Goal: Information Seeking & Learning: Understand process/instructions

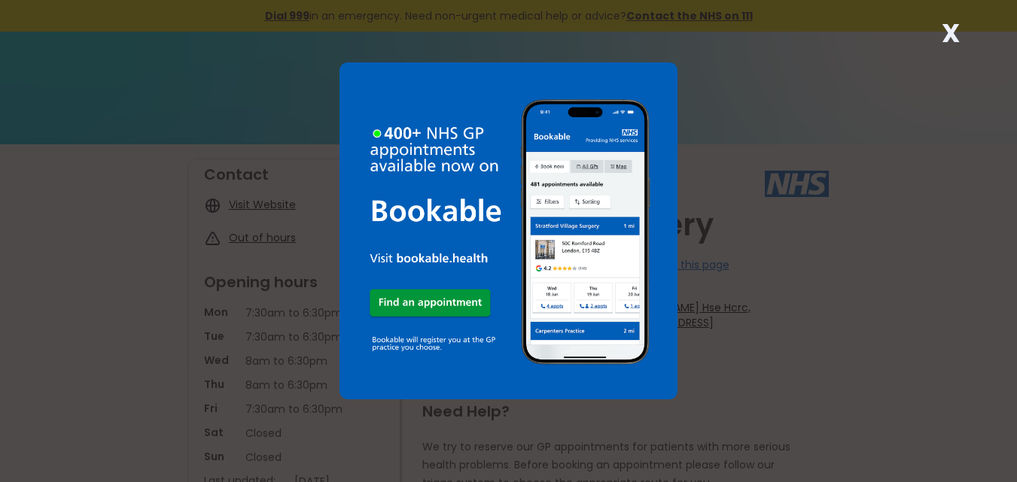
click at [948, 29] on strong "X" at bounding box center [950, 33] width 18 height 36
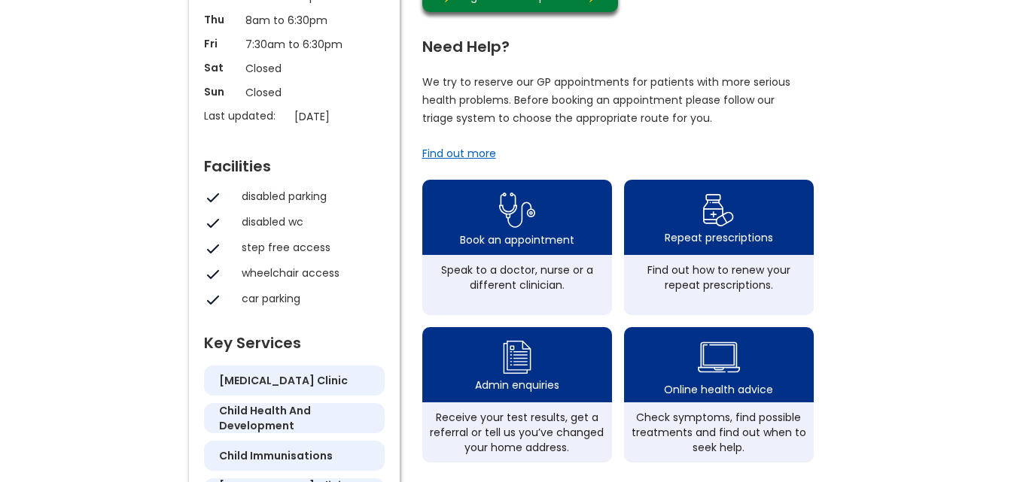
scroll to position [376, 0]
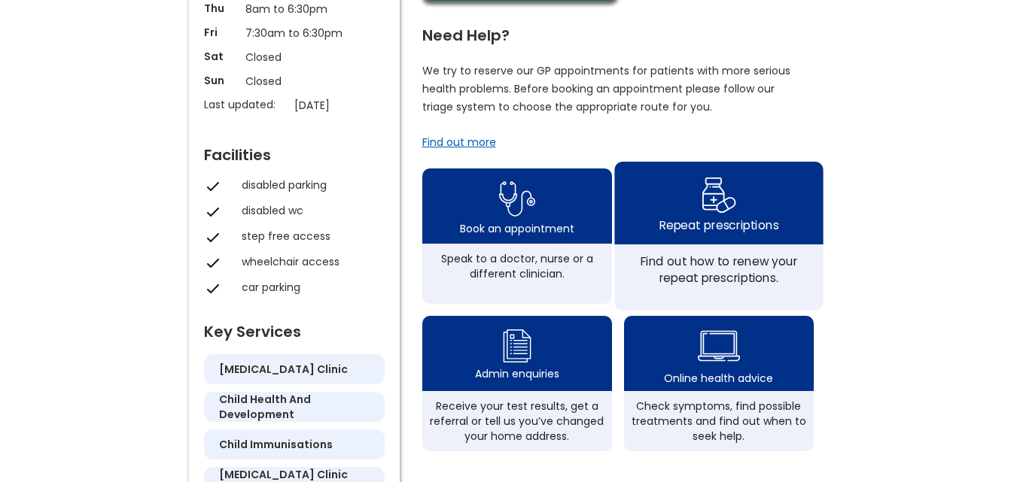
click at [739, 209] on div "Repeat prescriptions" at bounding box center [718, 203] width 208 height 83
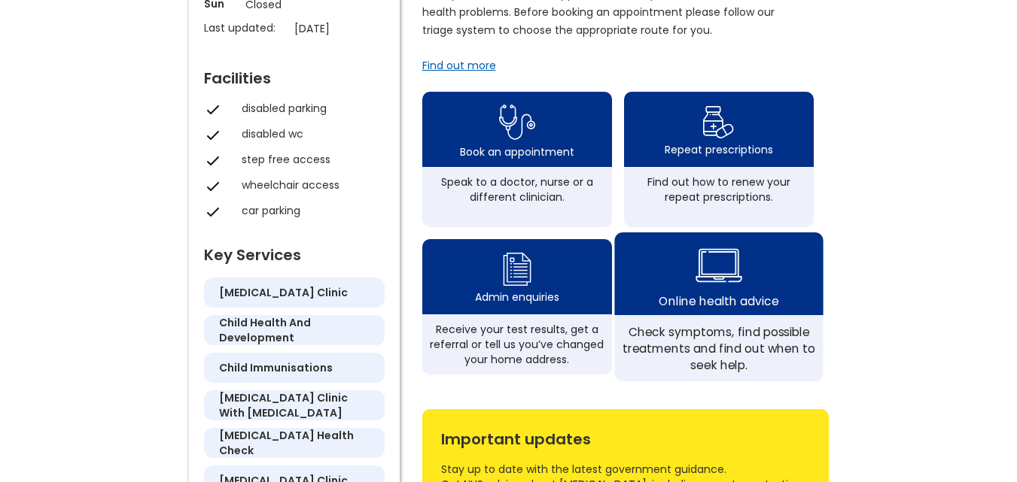
scroll to position [452, 0]
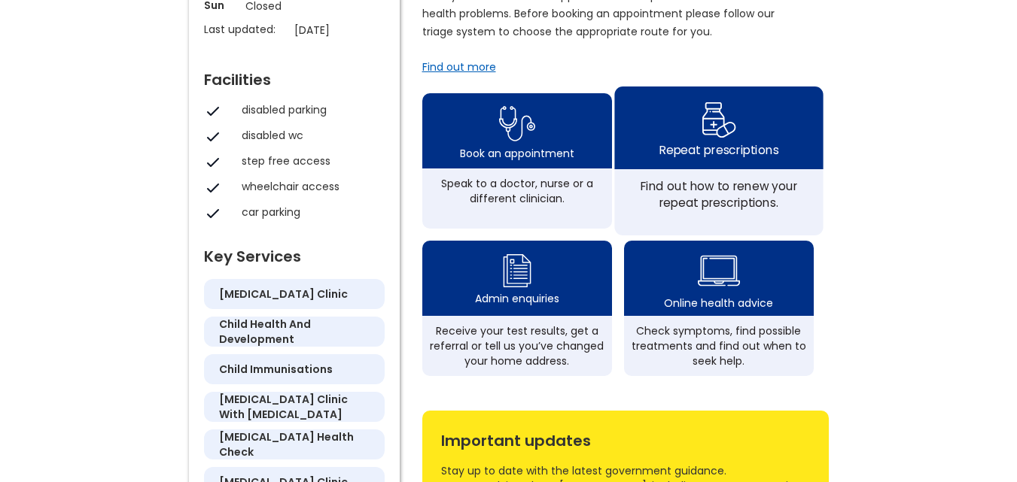
click at [727, 199] on div "Find out how to renew your repeat prescriptions." at bounding box center [718, 194] width 192 height 33
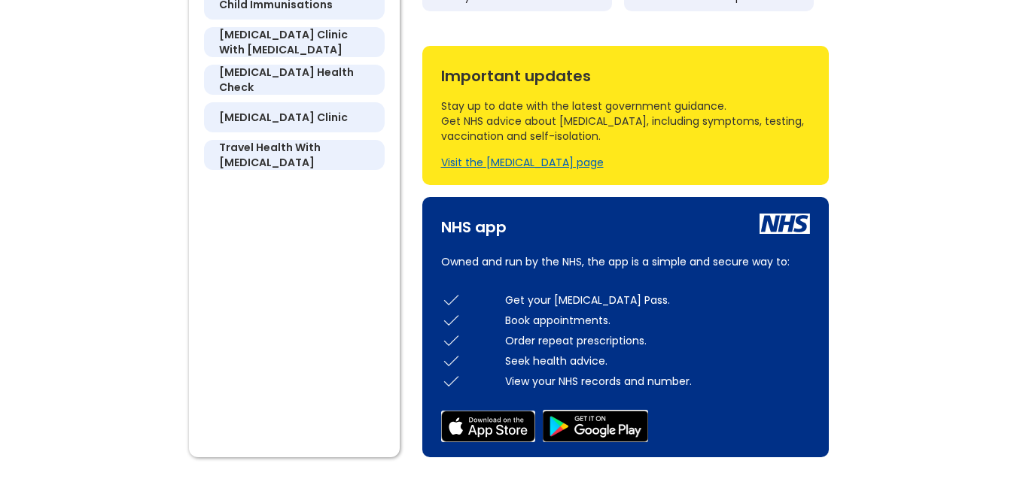
scroll to position [828, 0]
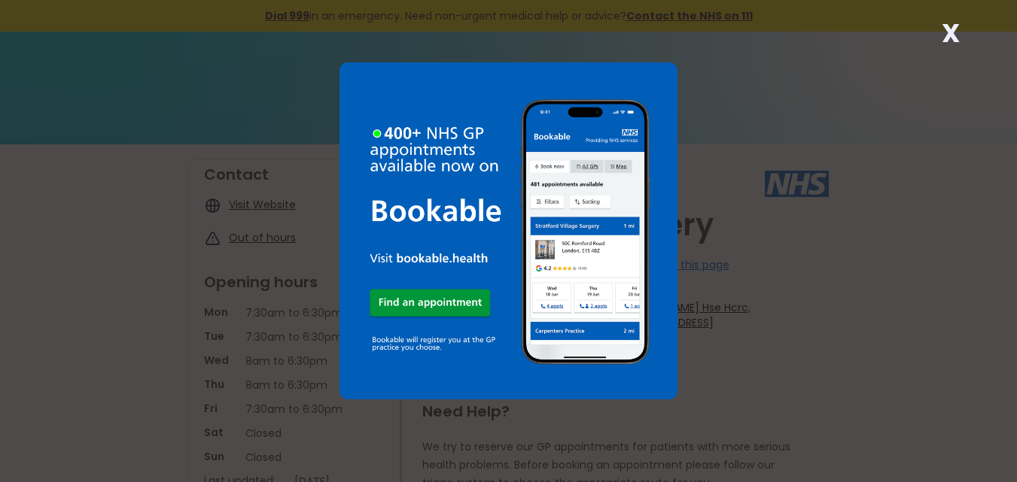
click at [947, 31] on strong "X" at bounding box center [950, 33] width 18 height 36
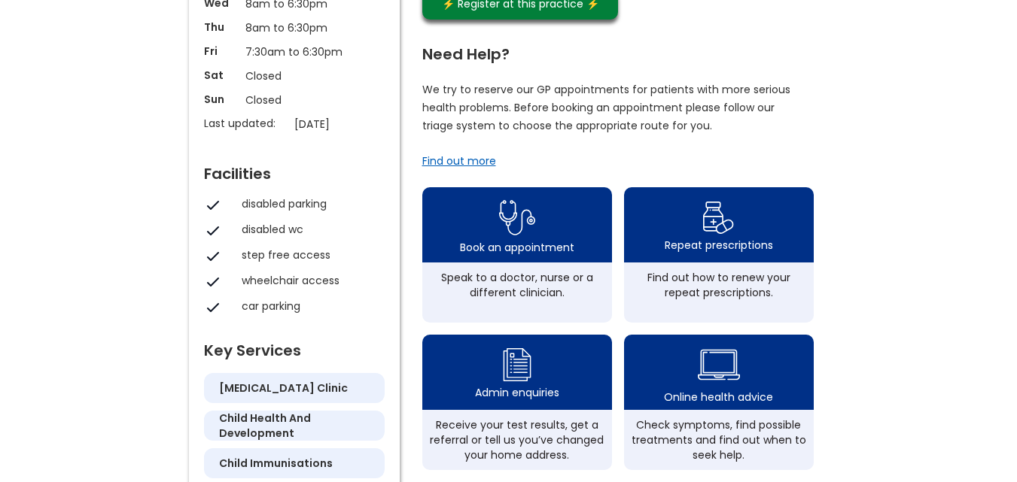
scroll to position [376, 0]
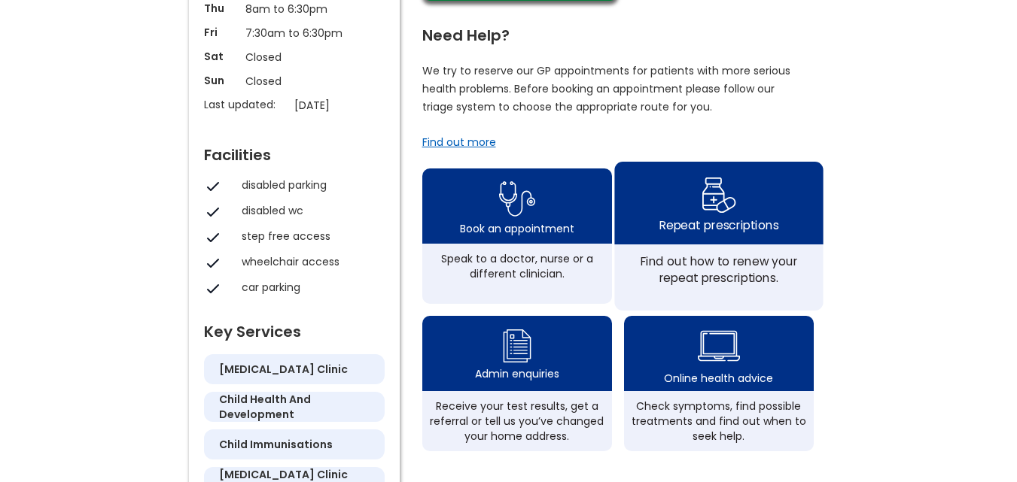
click at [710, 202] on img at bounding box center [718, 195] width 35 height 44
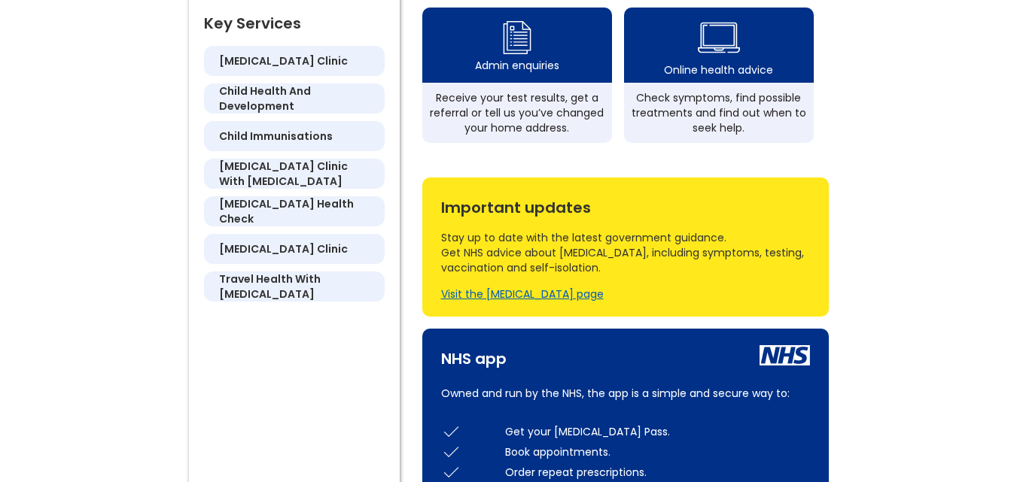
scroll to position [828, 0]
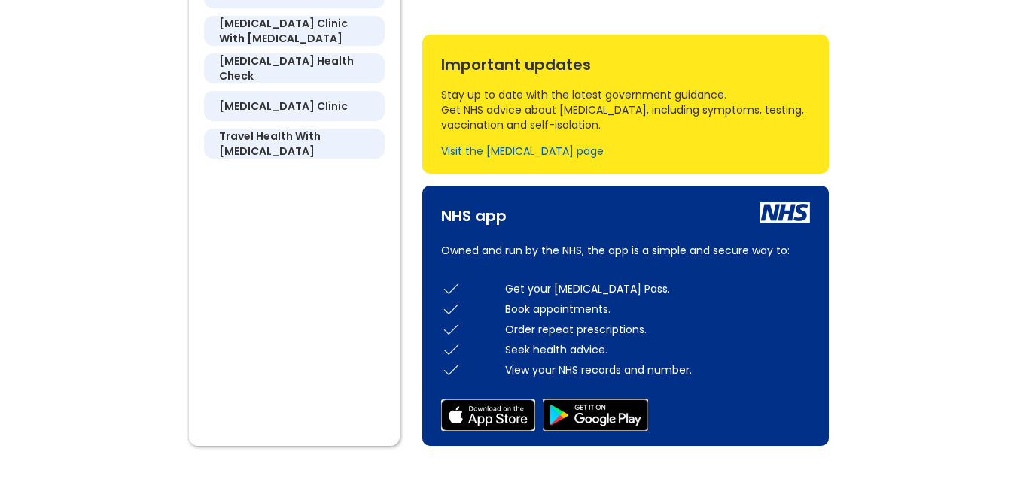
click at [594, 415] on img at bounding box center [595, 415] width 105 height 32
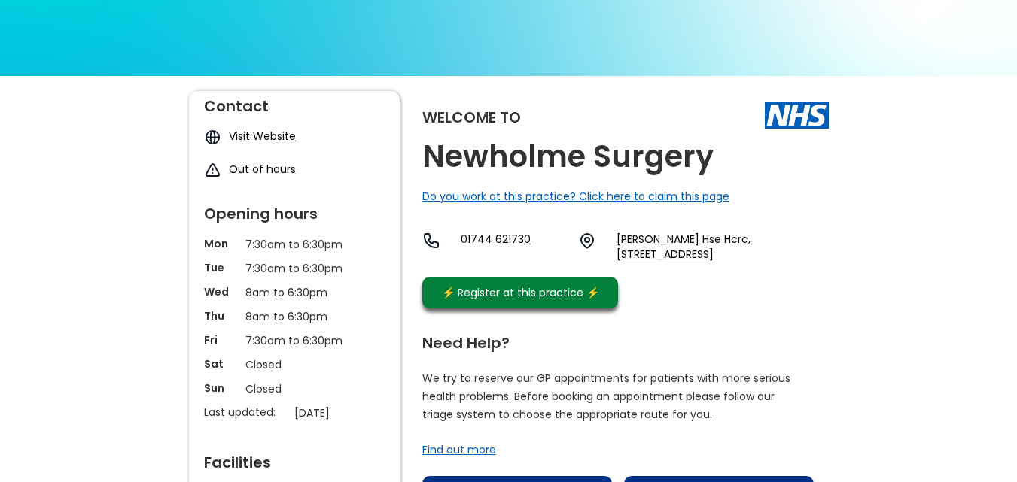
scroll to position [0, 0]
